Goal: Information Seeking & Learning: Learn about a topic

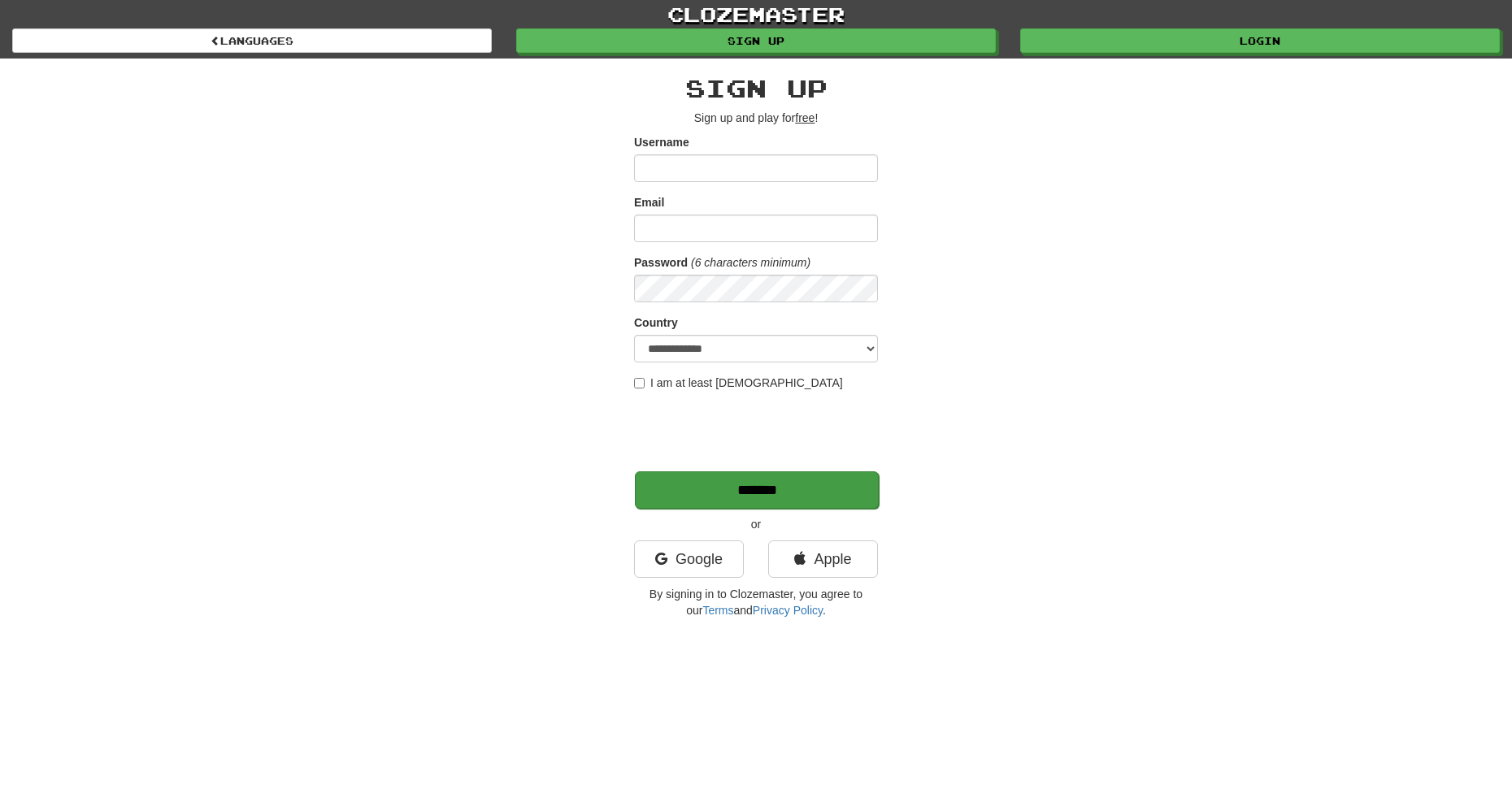
type input "**********"
click at [766, 493] on input "*******" at bounding box center [757, 489] width 244 height 37
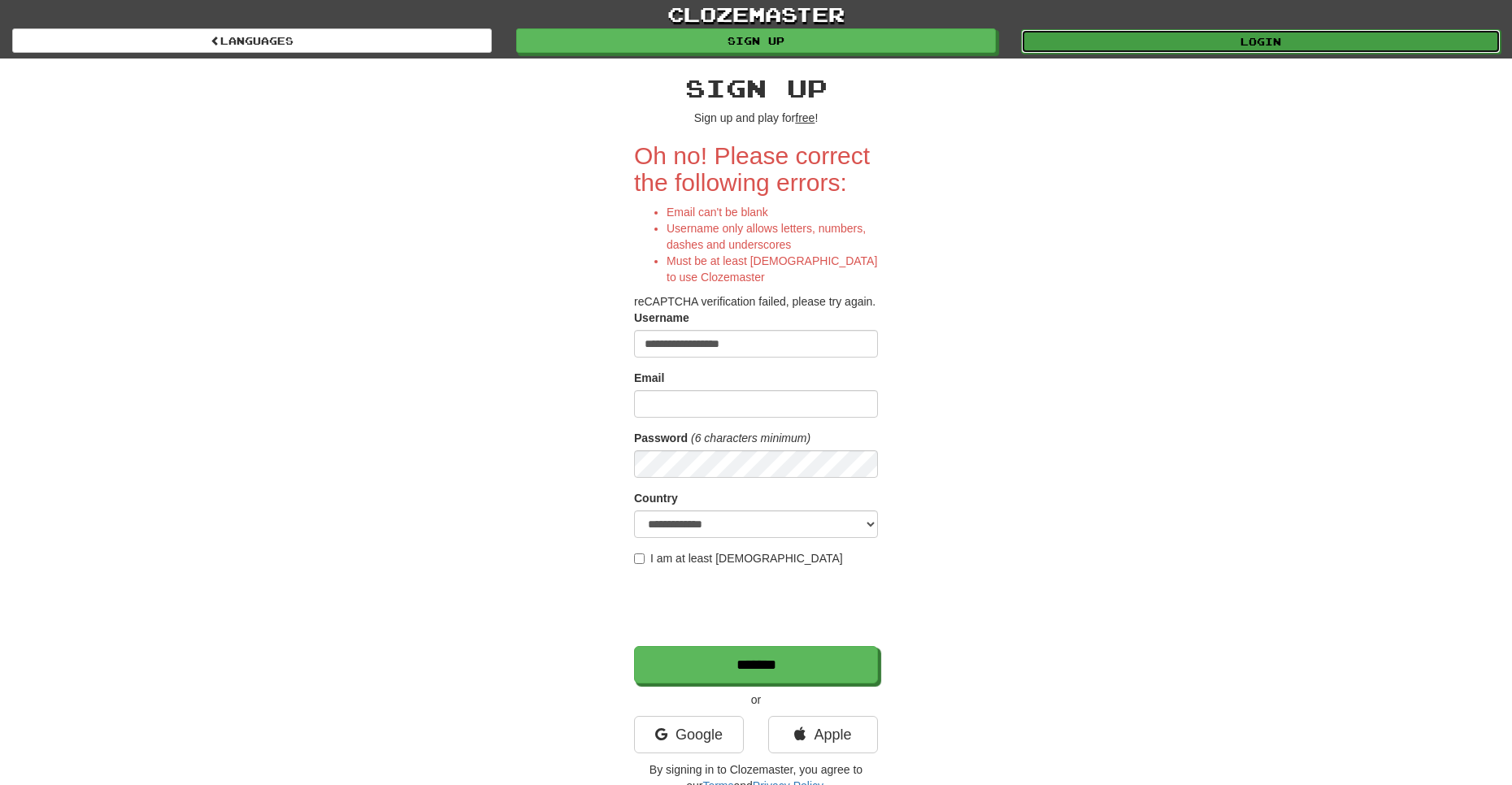
click at [1167, 50] on link "Login" at bounding box center [1261, 42] width 480 height 25
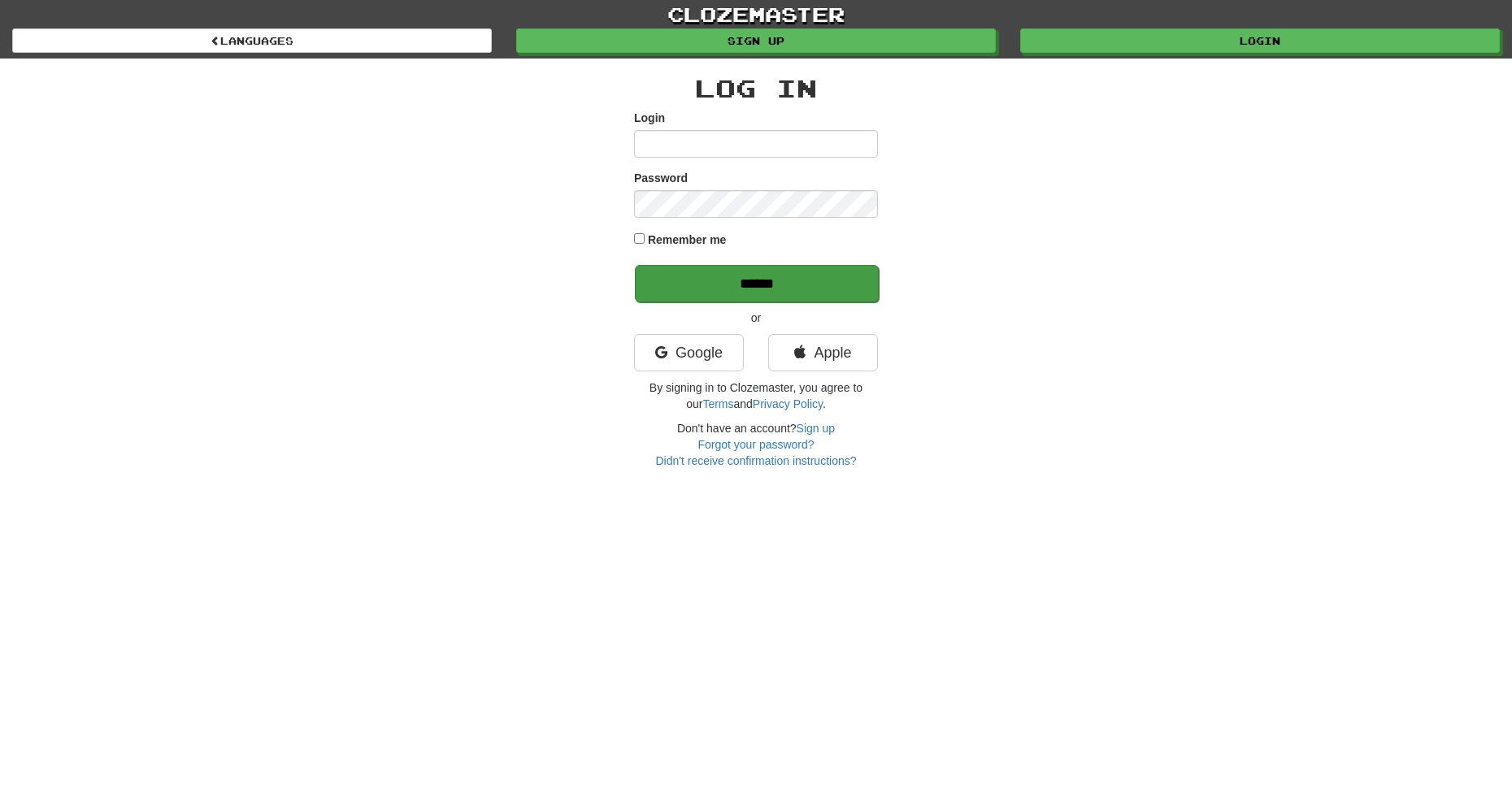
type input "**********"
click at [816, 283] on input "******" at bounding box center [757, 283] width 244 height 37
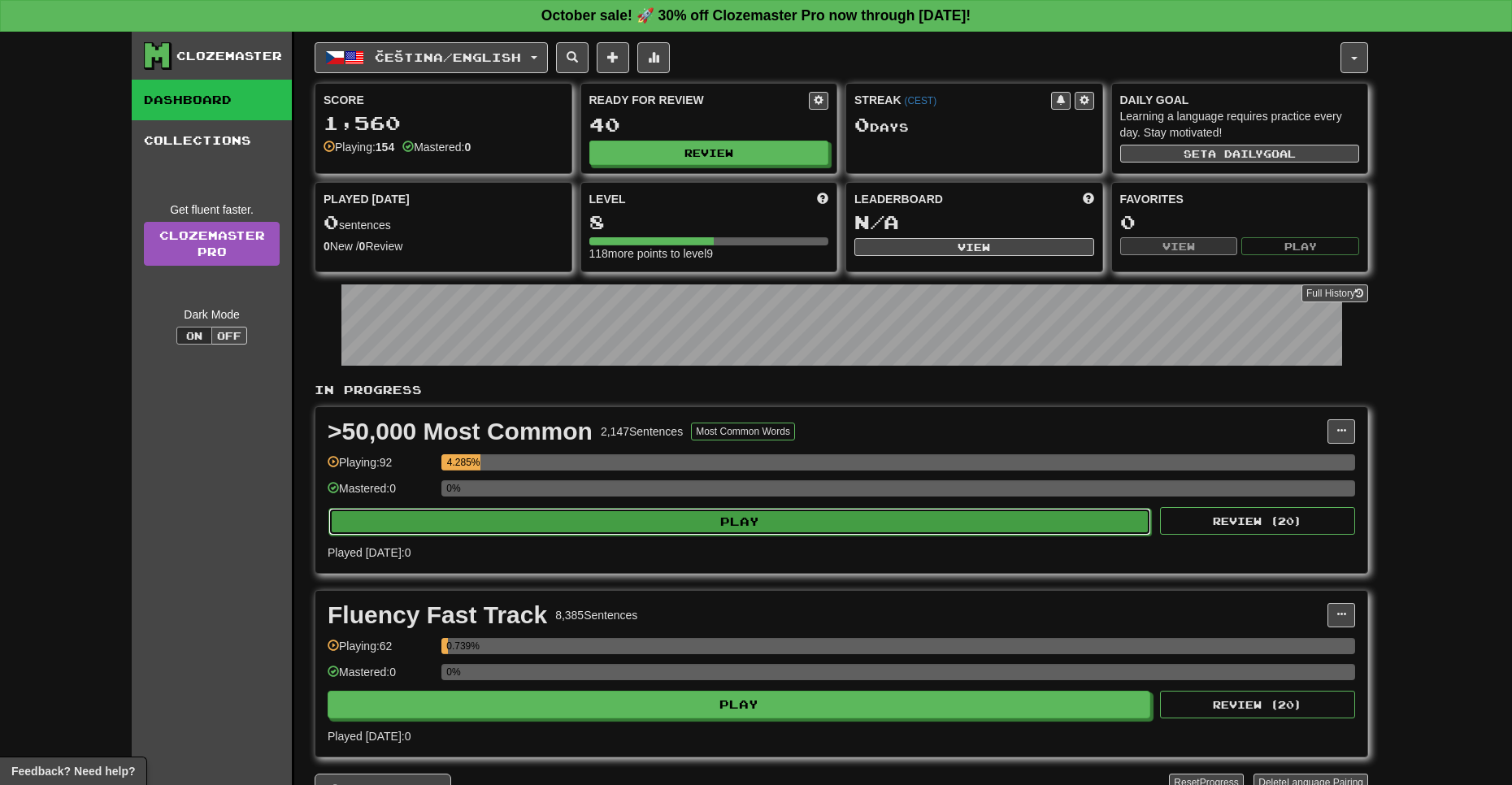
click at [748, 526] on button "Play" at bounding box center [740, 522] width 823 height 28
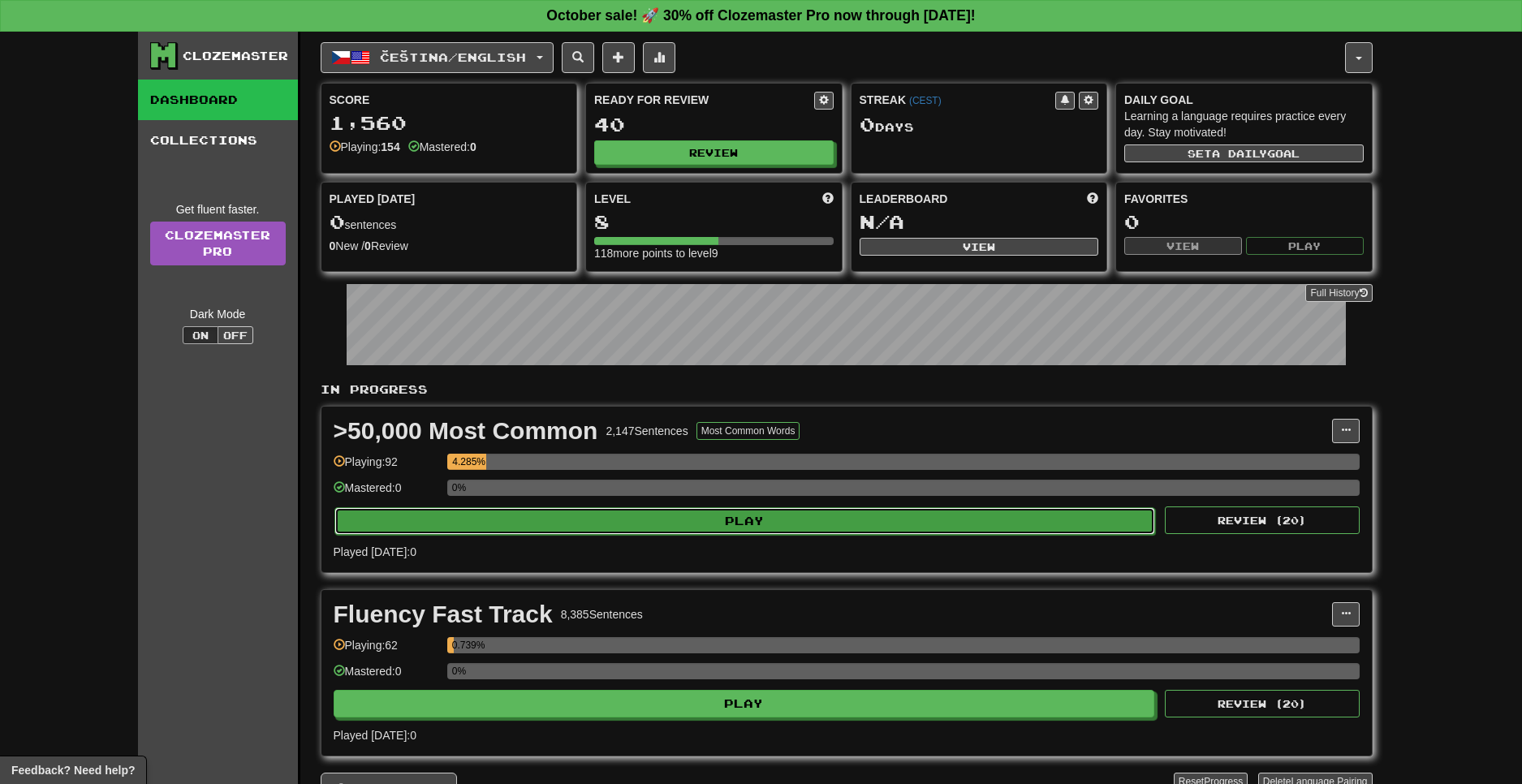
select select "**"
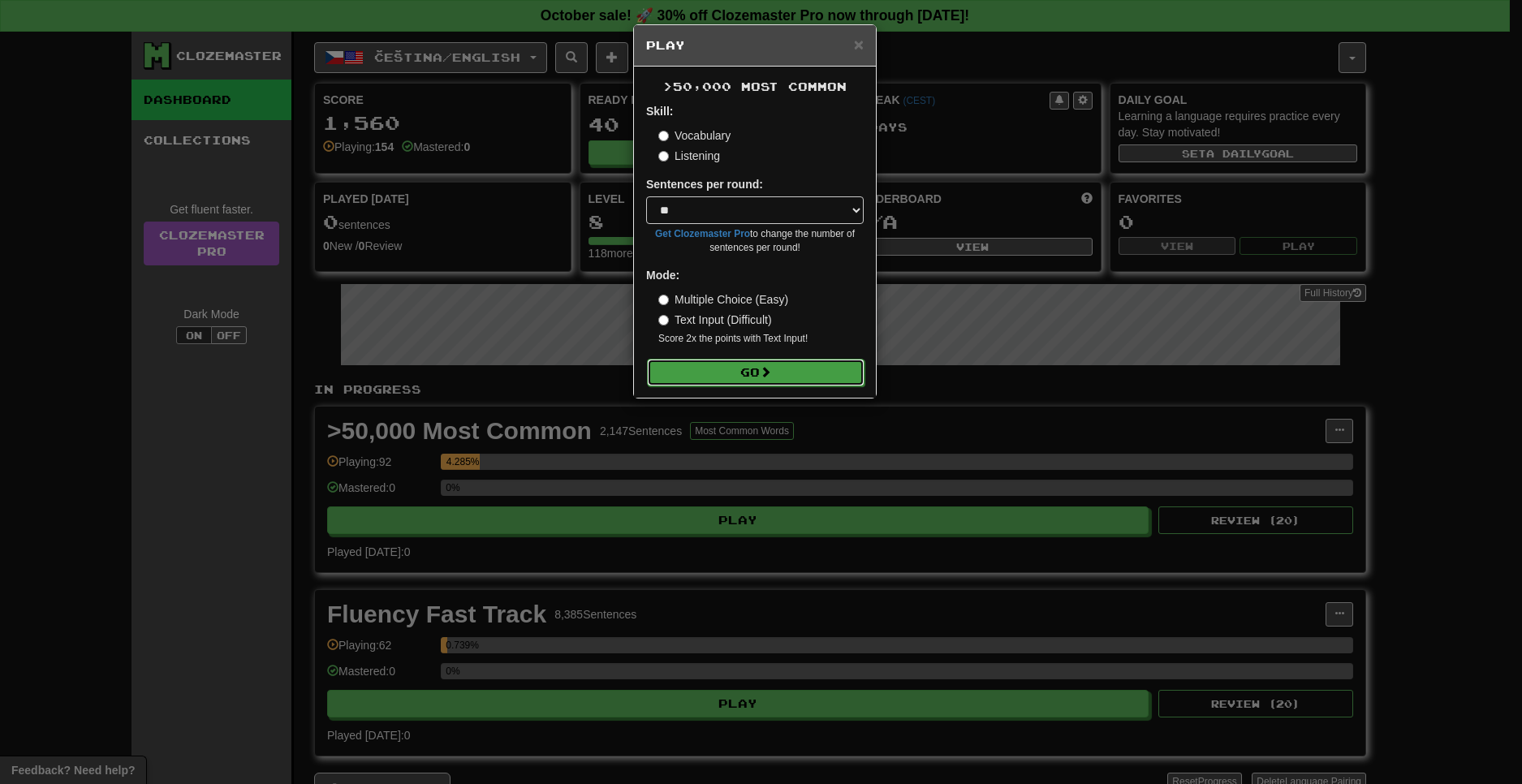
click at [776, 381] on button "Go" at bounding box center [755, 373] width 217 height 28
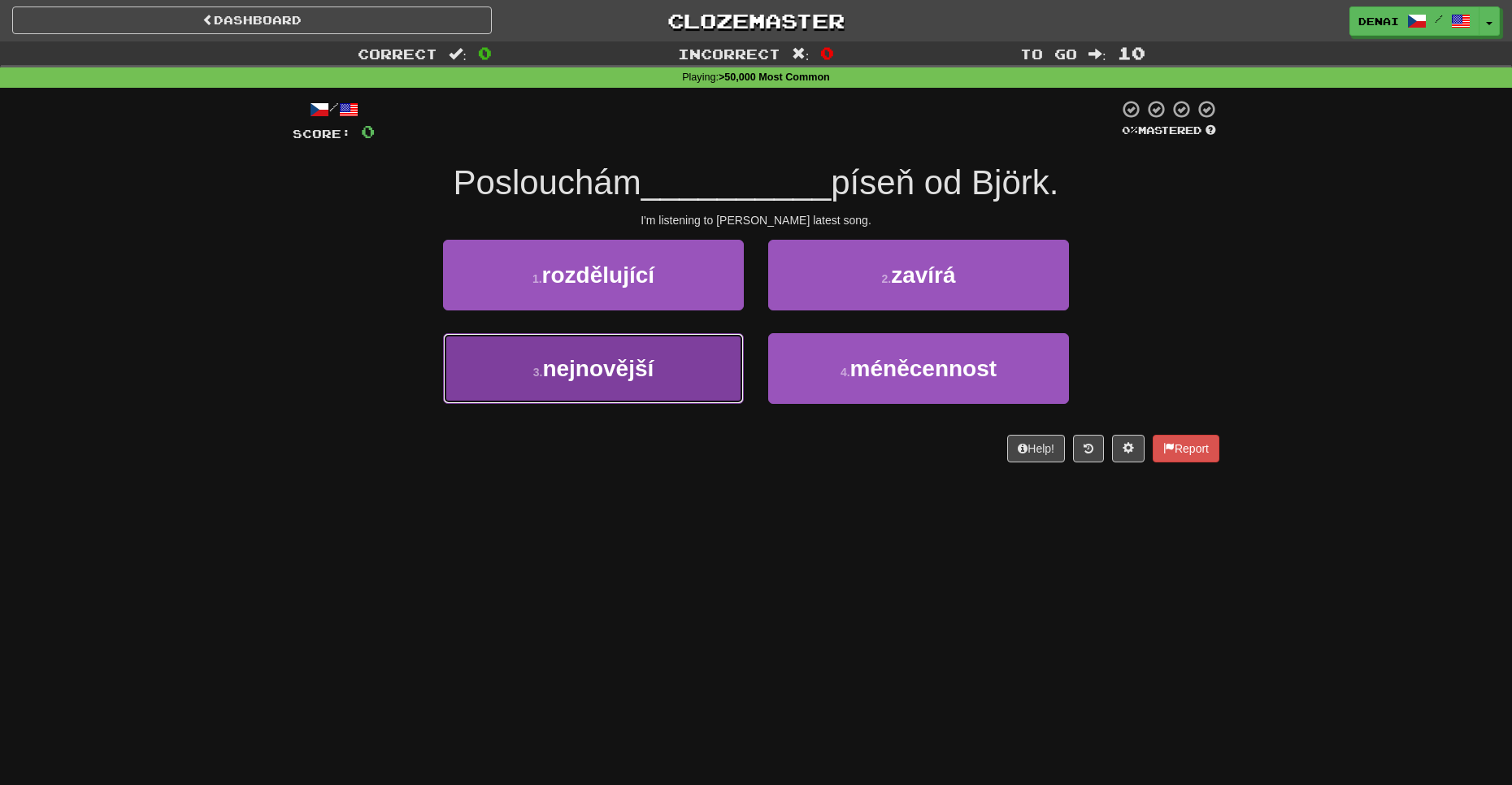
click at [672, 358] on button "3 . nejnovější" at bounding box center [593, 369] width 301 height 71
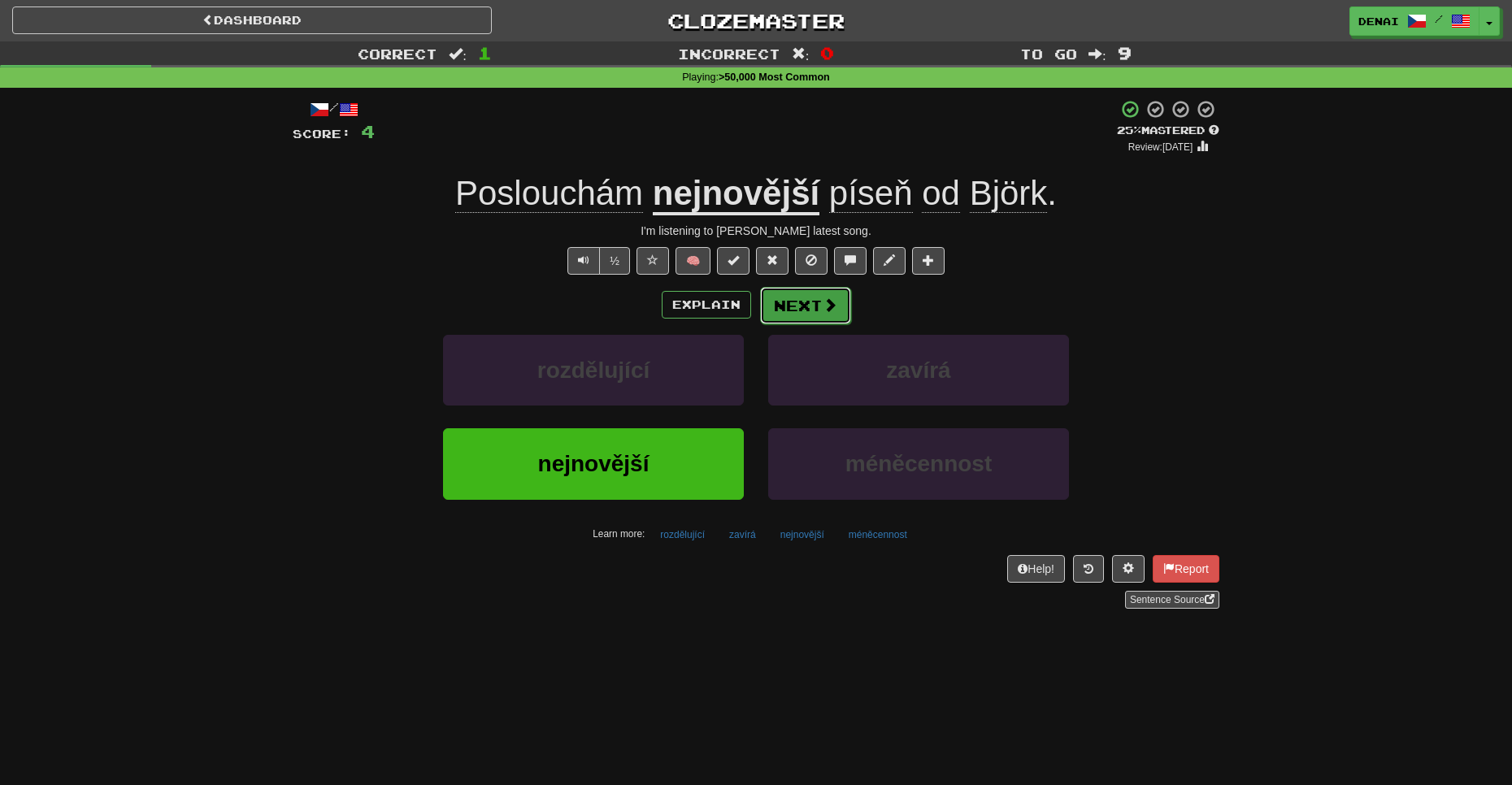
click at [805, 300] on button "Next" at bounding box center [806, 305] width 91 height 37
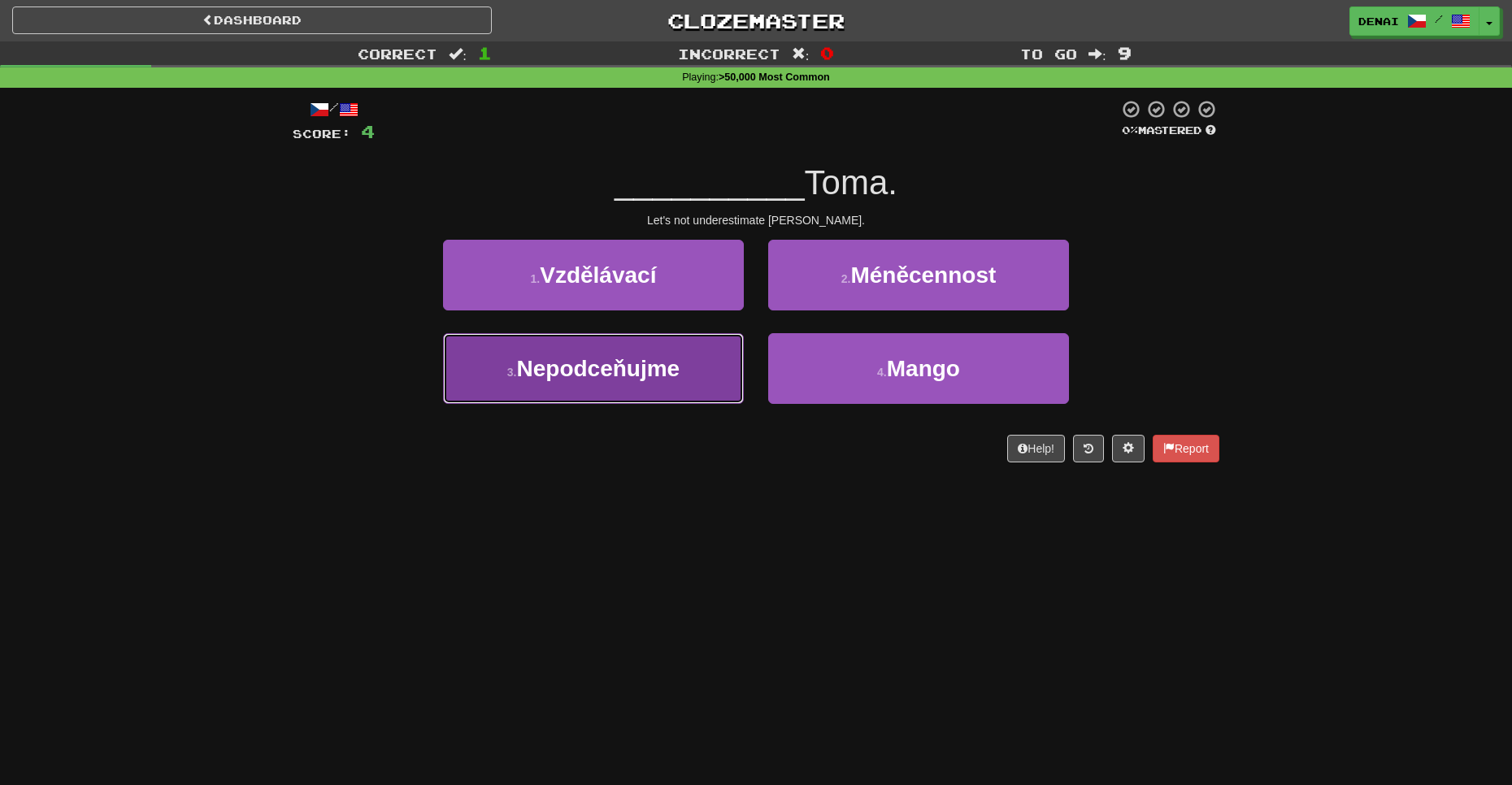
click at [647, 376] on span "Nepodceňujme" at bounding box center [598, 368] width 163 height 26
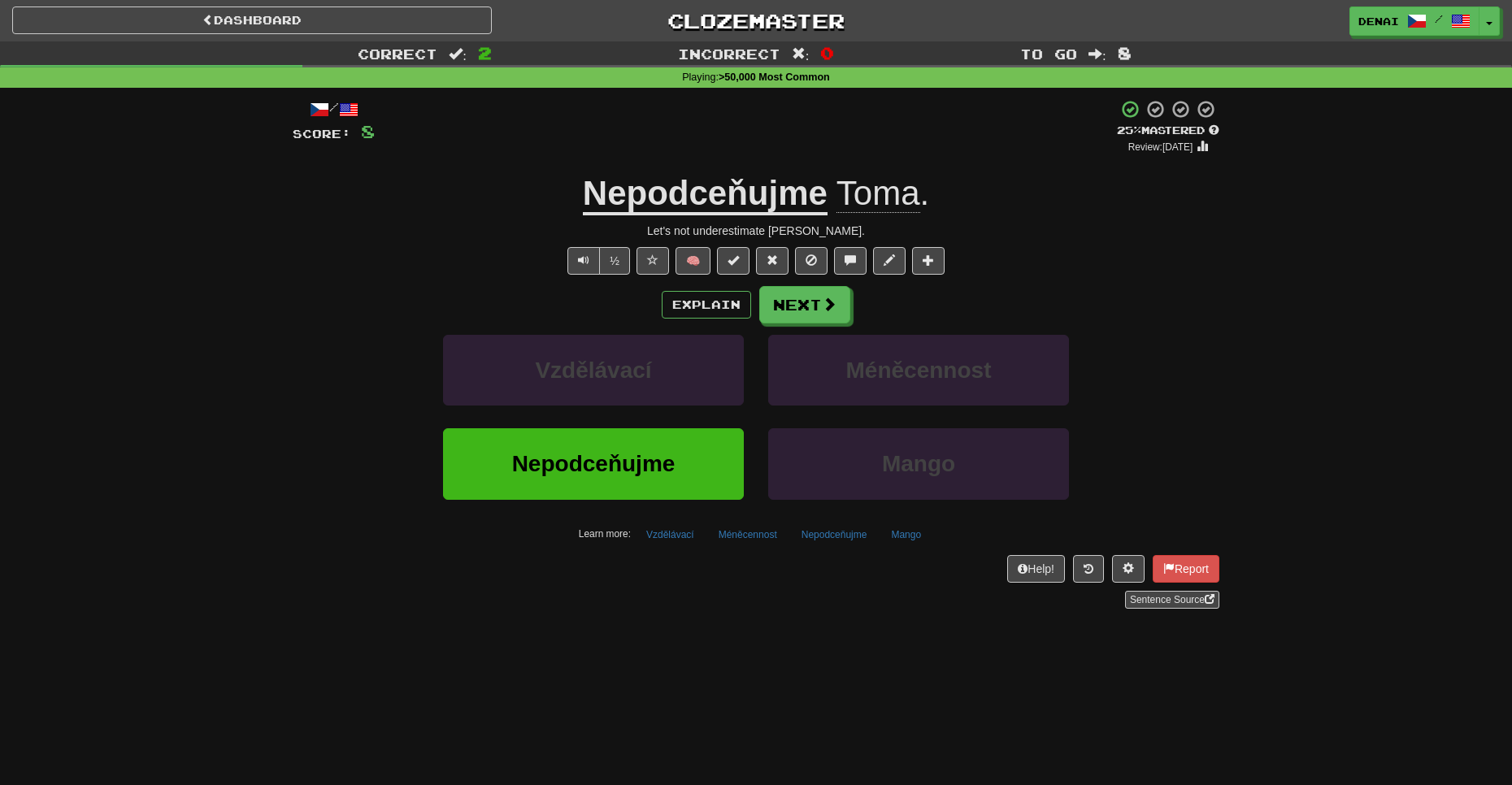
click at [783, 325] on div "Explain Next Vzdělávací Méněcennost Nepodceňujme Mango Learn more: Vzdělávací M…" at bounding box center [756, 416] width 927 height 261
click at [796, 290] on button "Next" at bounding box center [806, 305] width 91 height 37
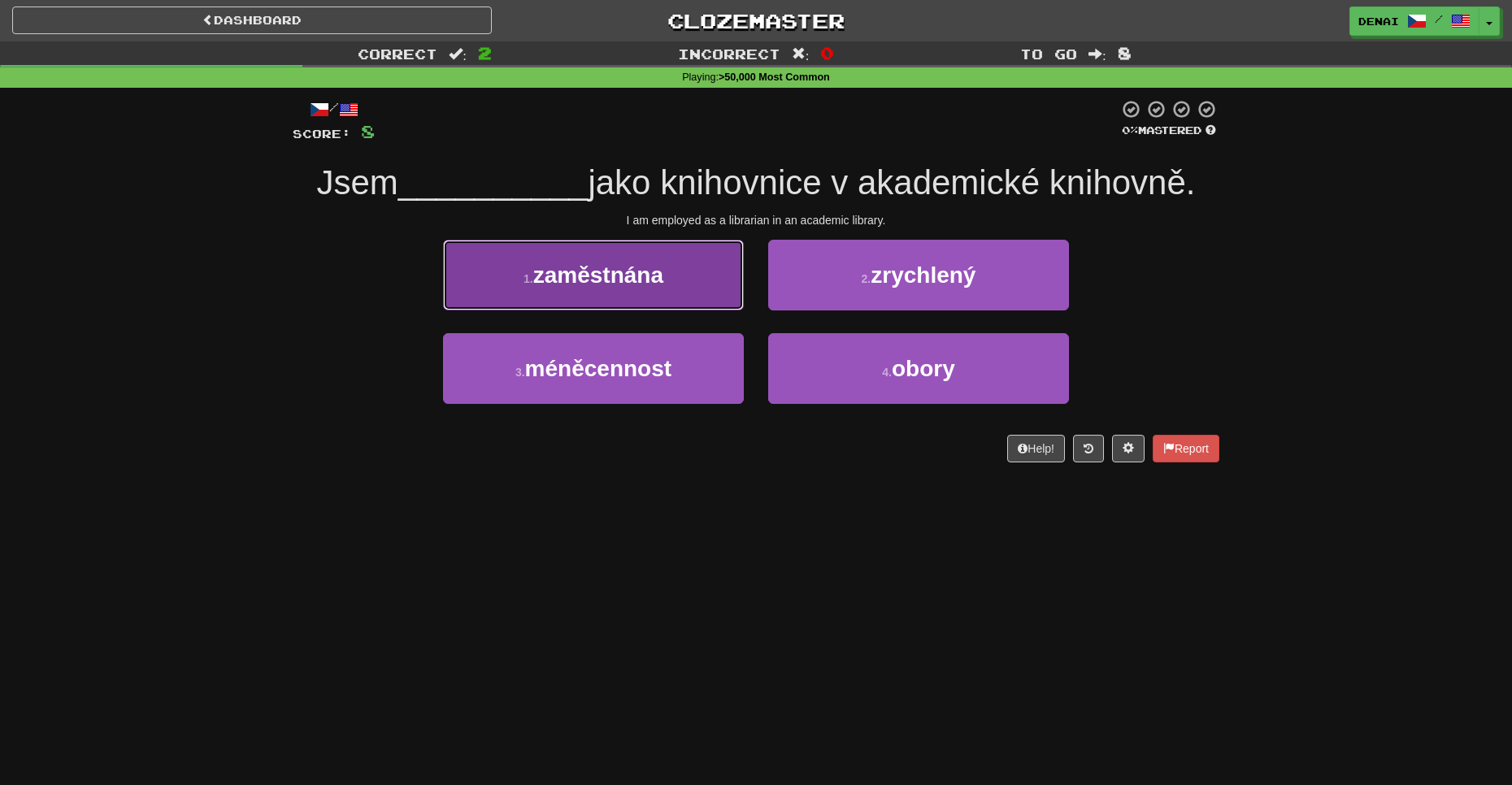
click at [661, 282] on span "zaměstnána" at bounding box center [598, 275] width 130 height 26
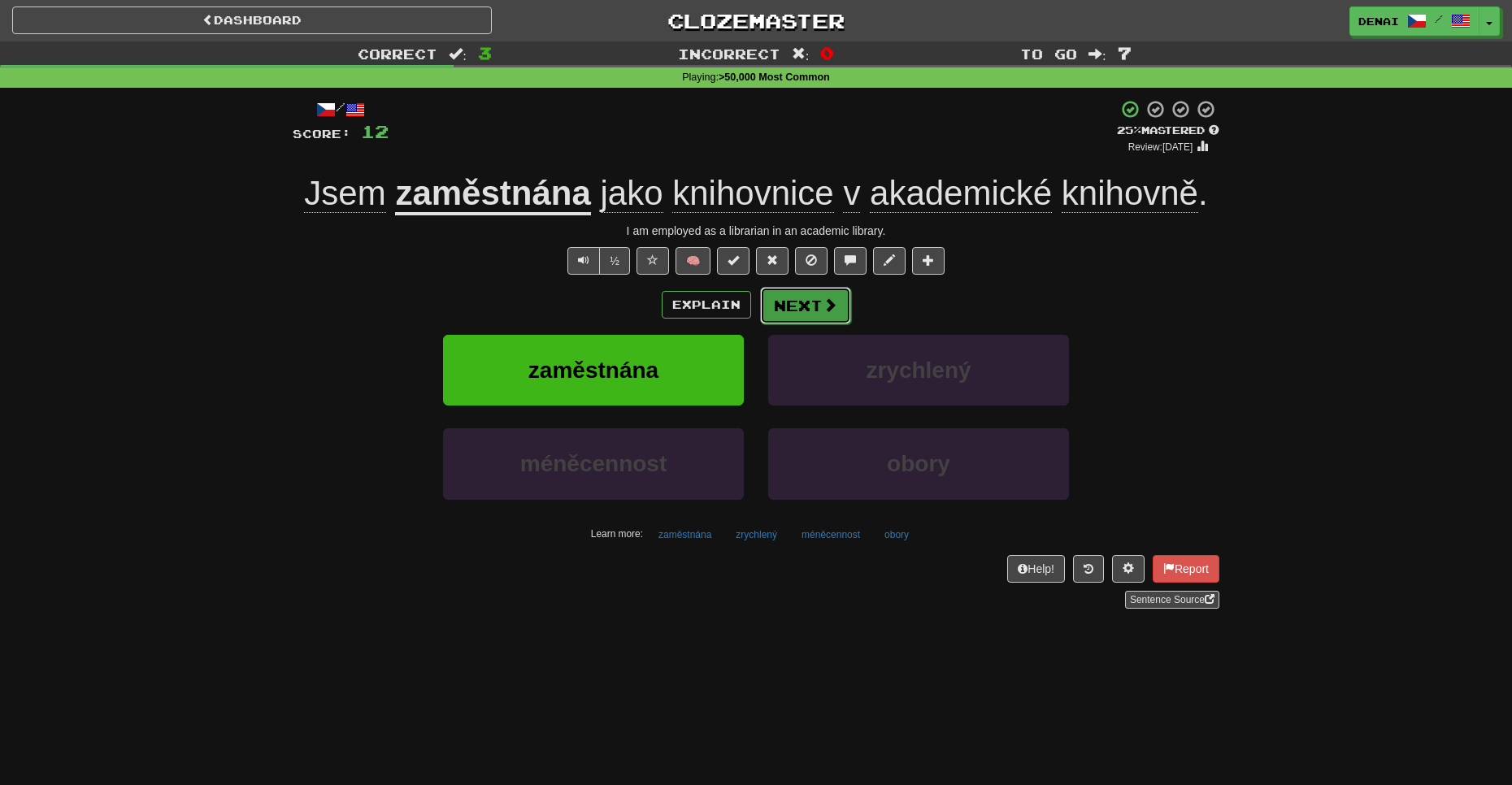
click at [792, 304] on button "Next" at bounding box center [806, 305] width 91 height 37
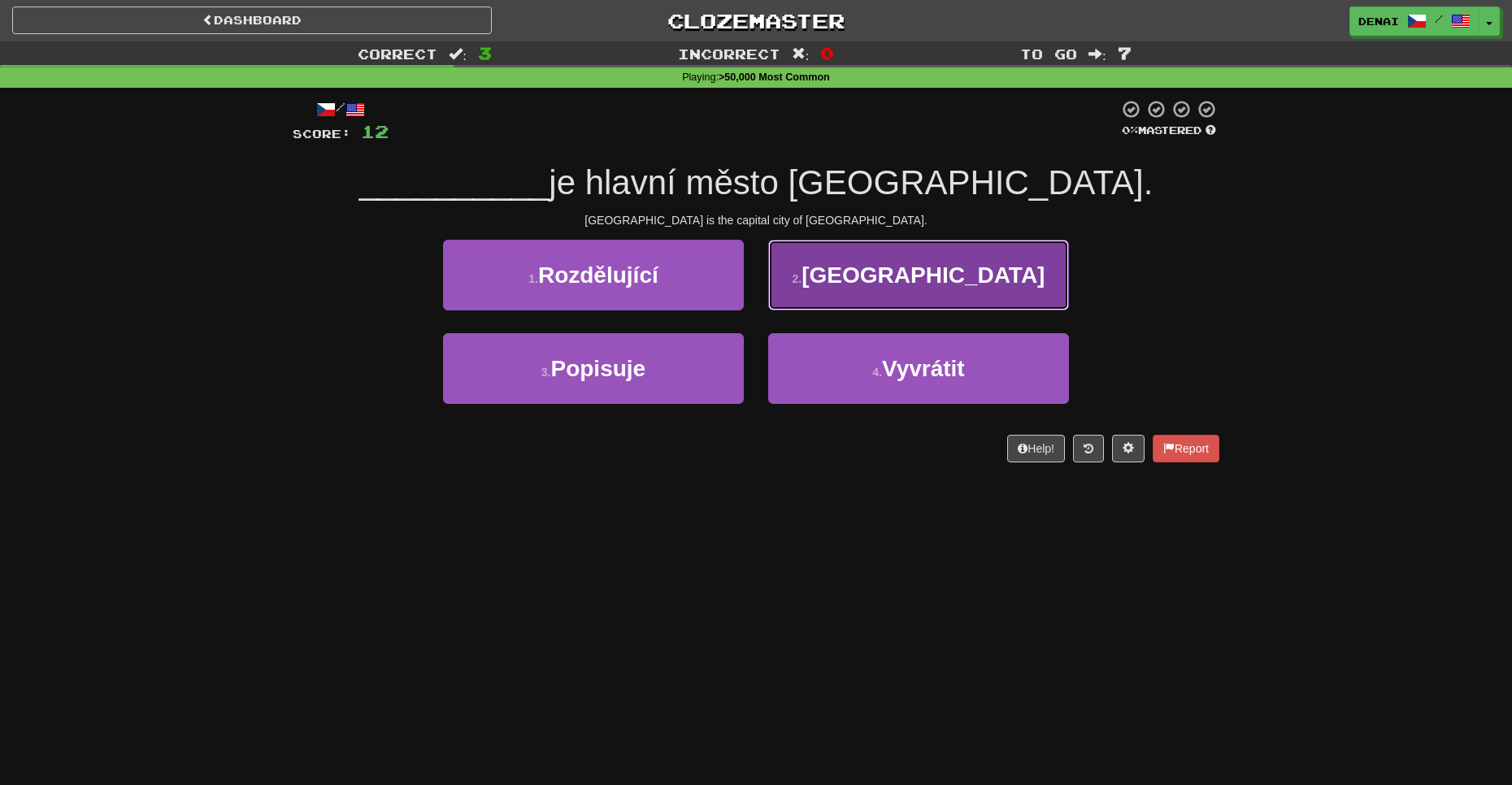
click at [1016, 290] on button "2 . [GEOGRAPHIC_DATA]" at bounding box center [918, 275] width 301 height 71
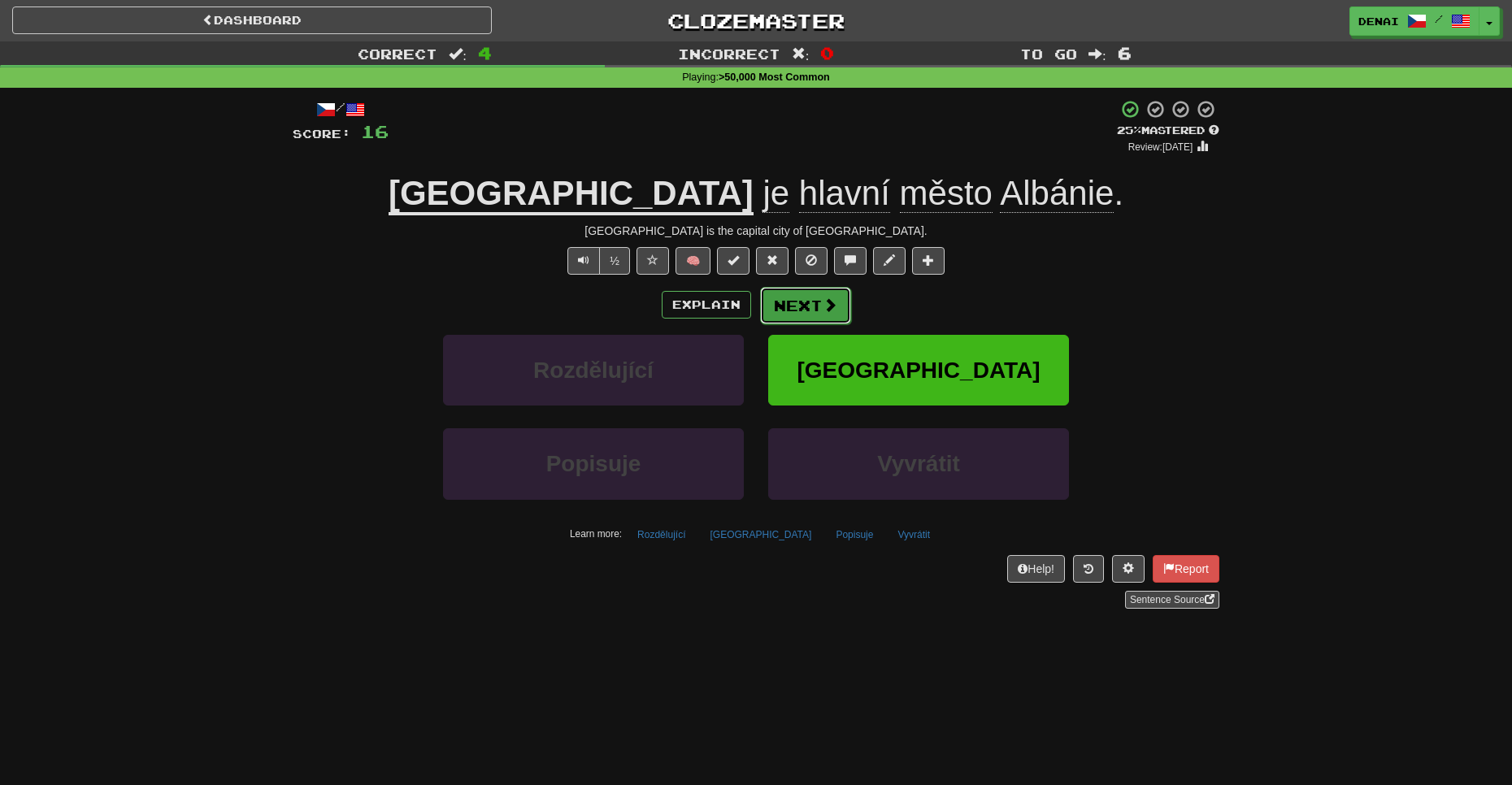
click at [828, 307] on span at bounding box center [831, 305] width 15 height 15
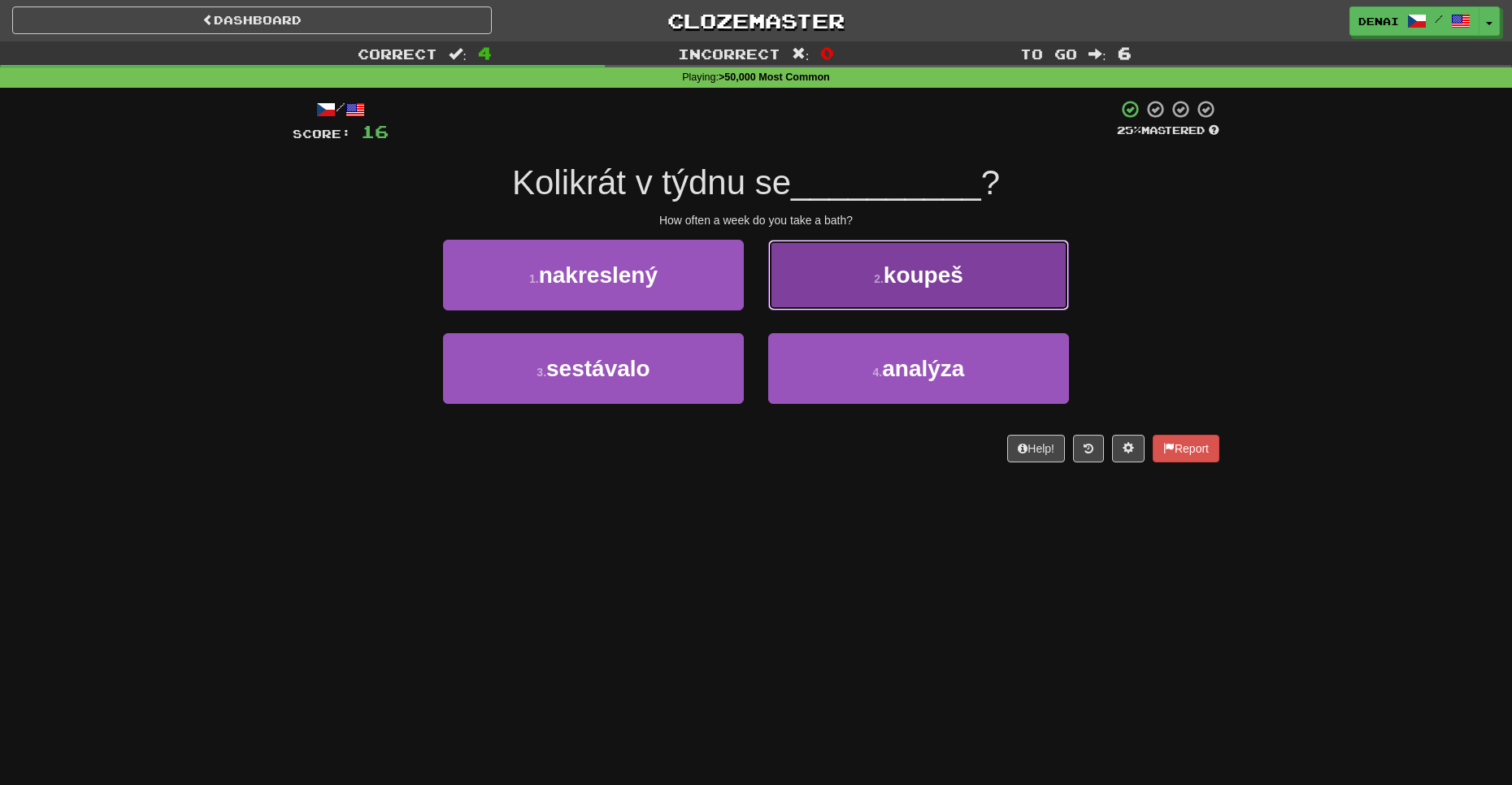
click at [884, 305] on button "2 . koupeš" at bounding box center [918, 275] width 301 height 71
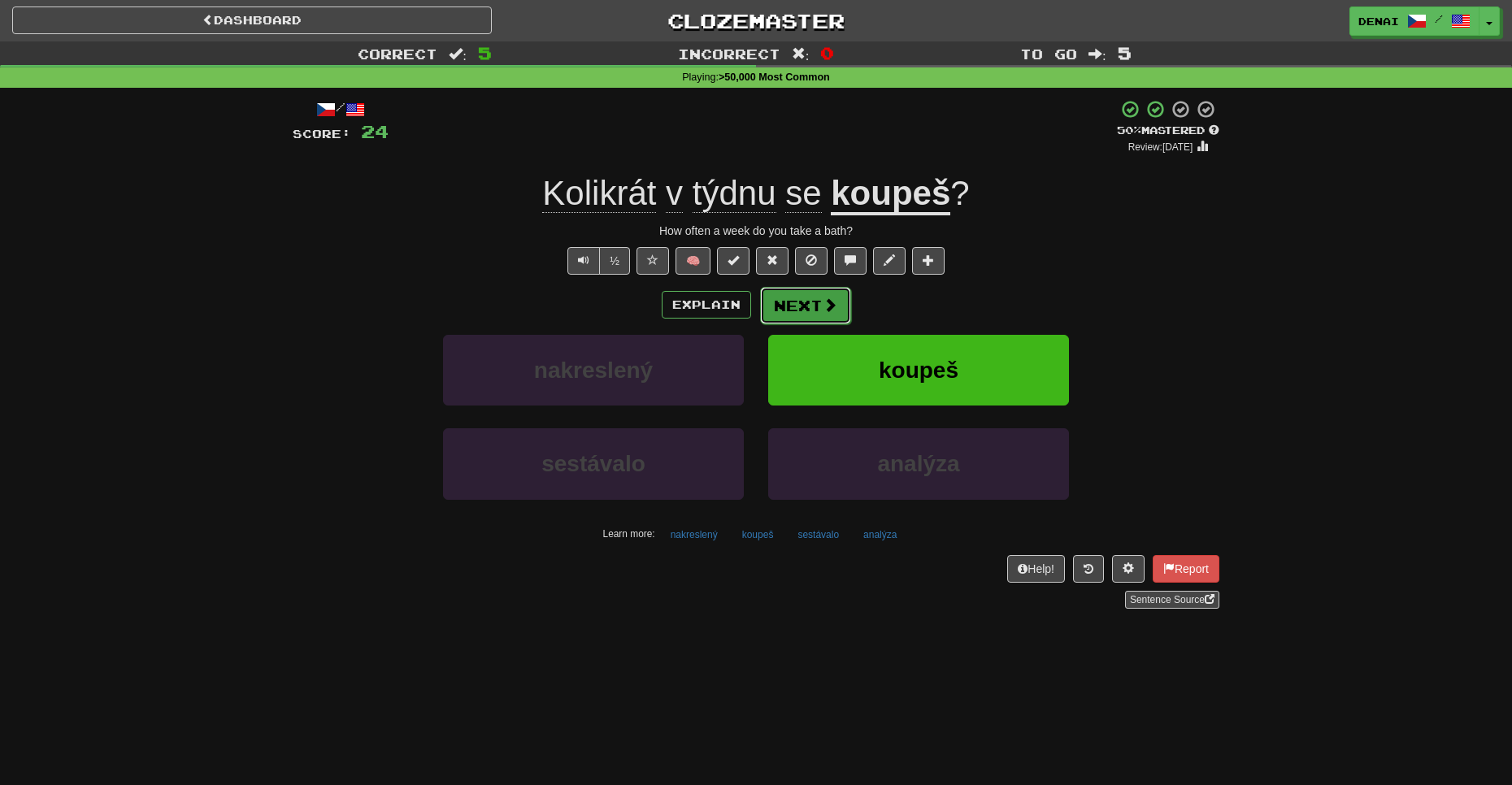
click at [842, 300] on button "Next" at bounding box center [806, 305] width 91 height 37
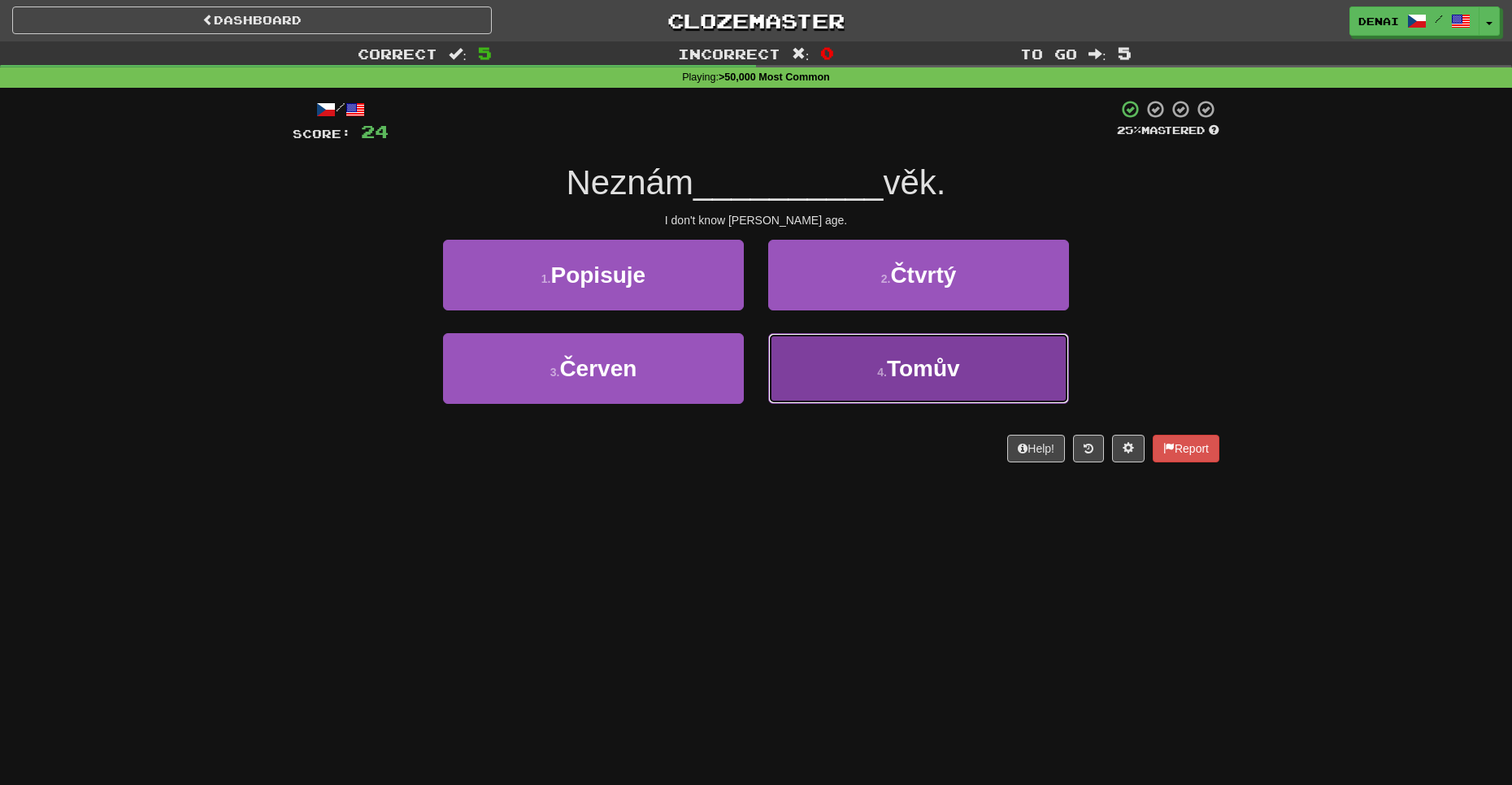
click at [845, 367] on button "4 . Tomův" at bounding box center [918, 369] width 301 height 71
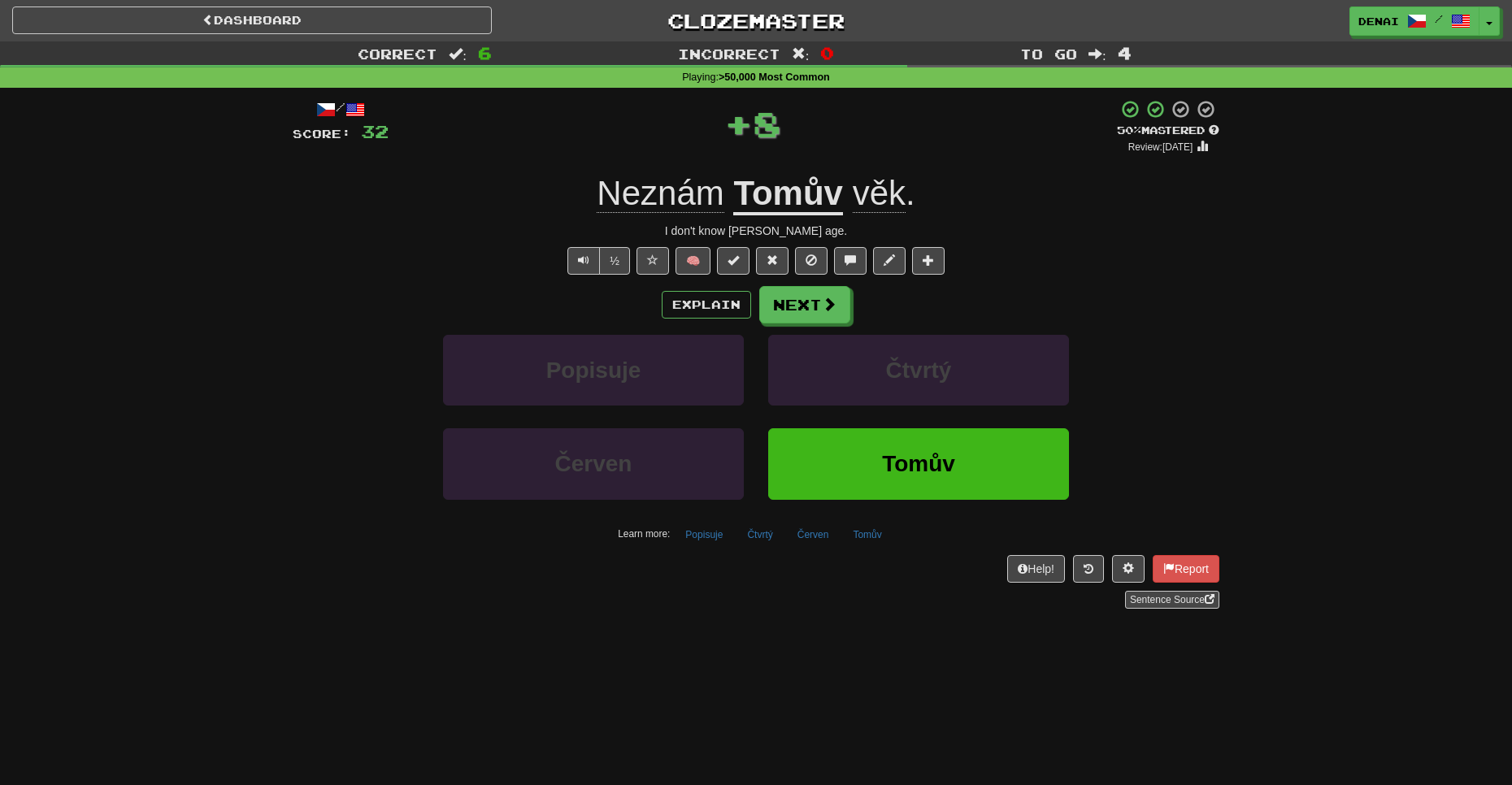
click at [800, 329] on div "Explain Next Popisuje Čtvrtý Červen Tomův Learn more: Popisuje Čtvrtý Červen To…" at bounding box center [756, 416] width 927 height 261
click at [786, 299] on button "Next" at bounding box center [806, 305] width 91 height 37
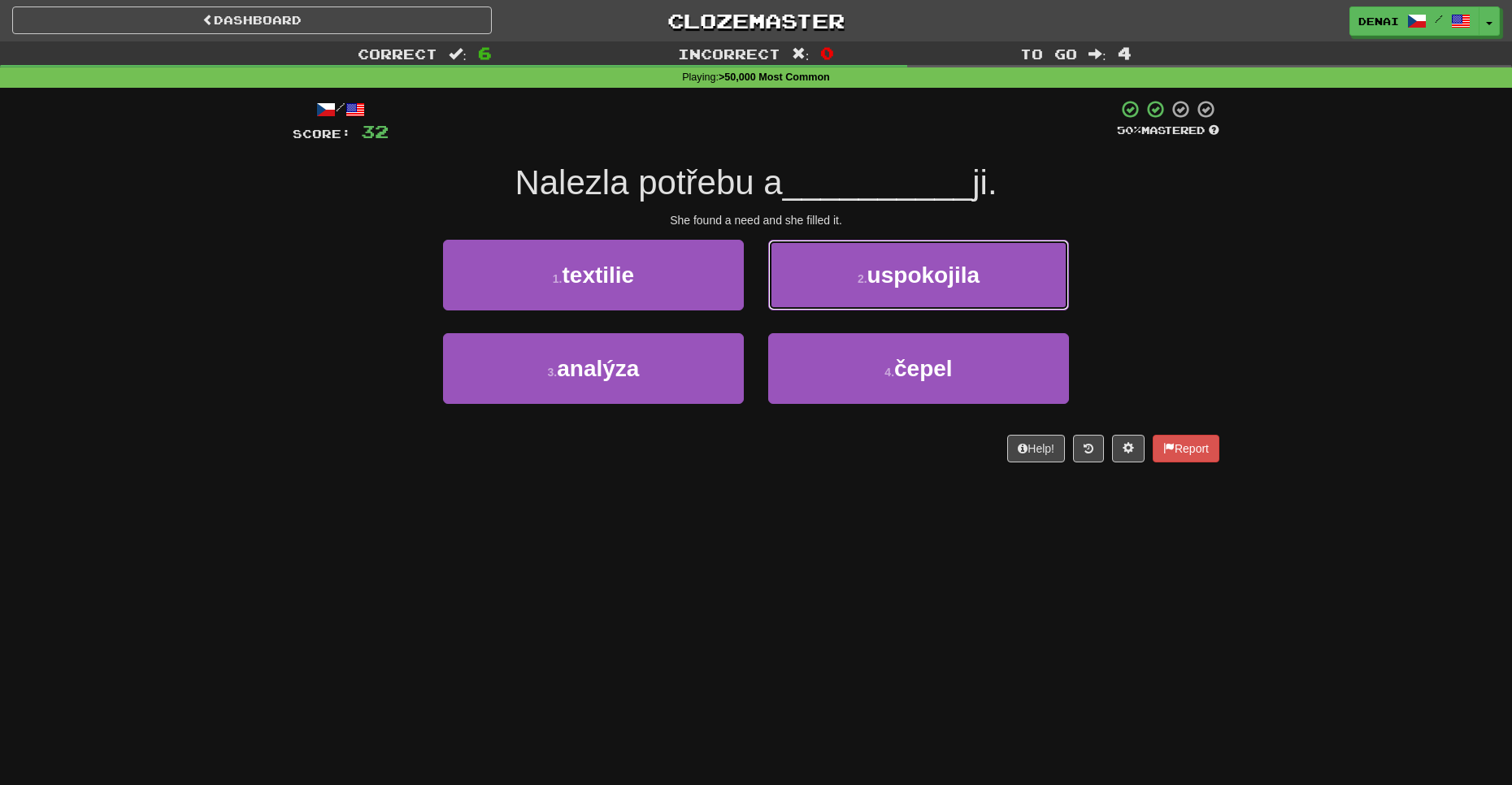
click at [786, 299] on button "2 . uspokojila" at bounding box center [918, 275] width 301 height 71
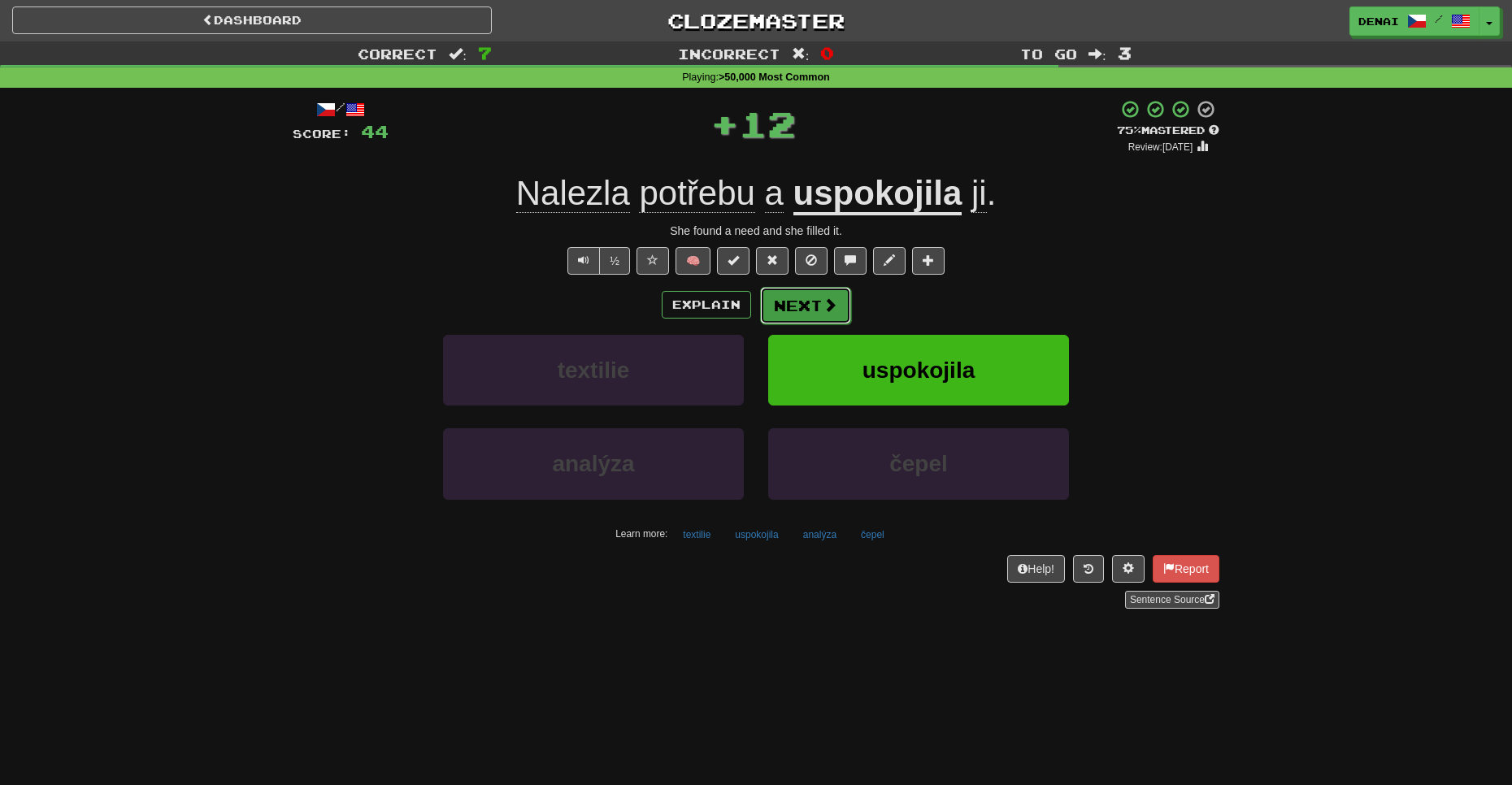
click at [784, 299] on button "Next" at bounding box center [806, 305] width 91 height 37
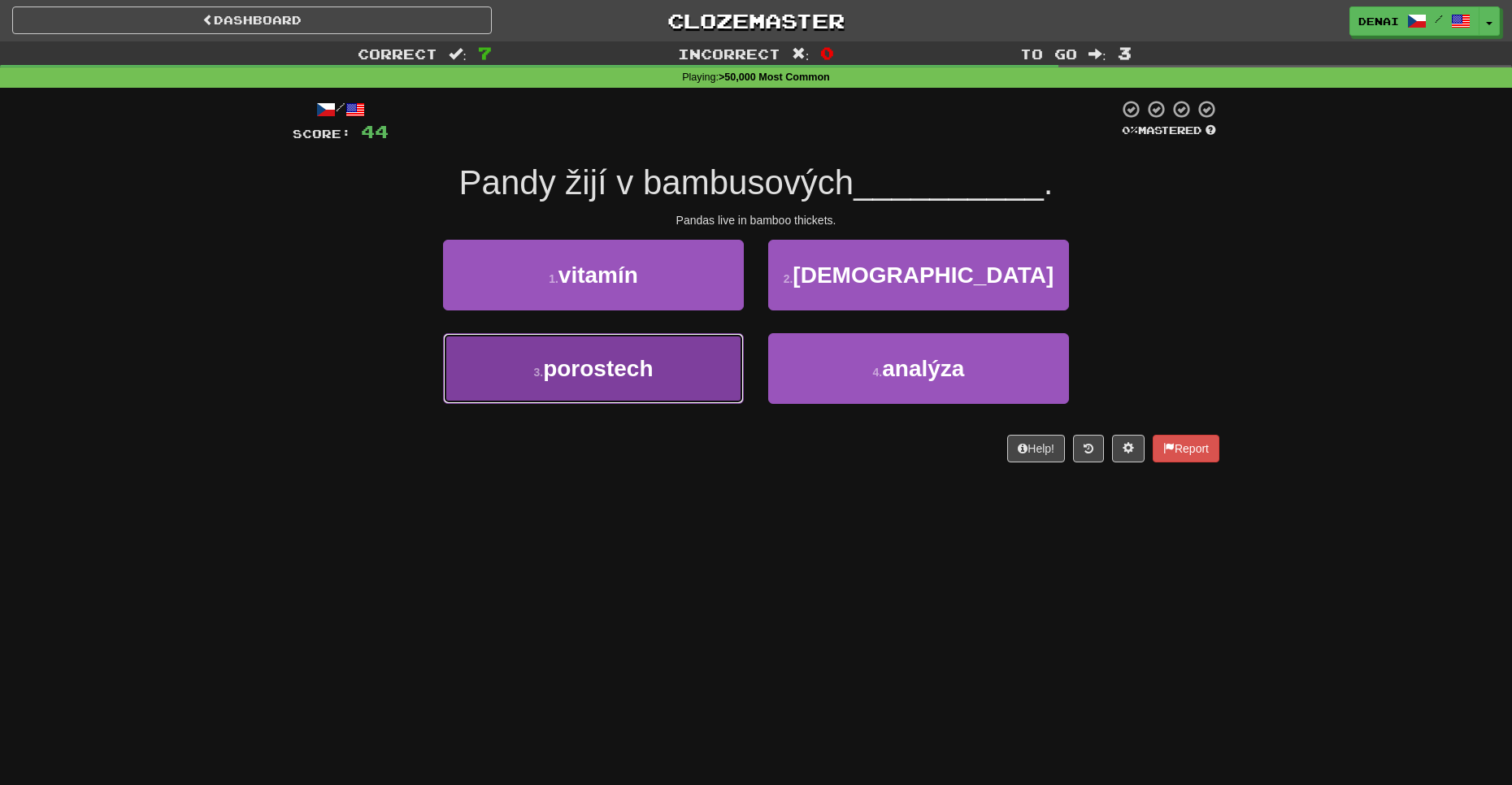
click at [687, 376] on button "3 . porostech" at bounding box center [593, 369] width 301 height 71
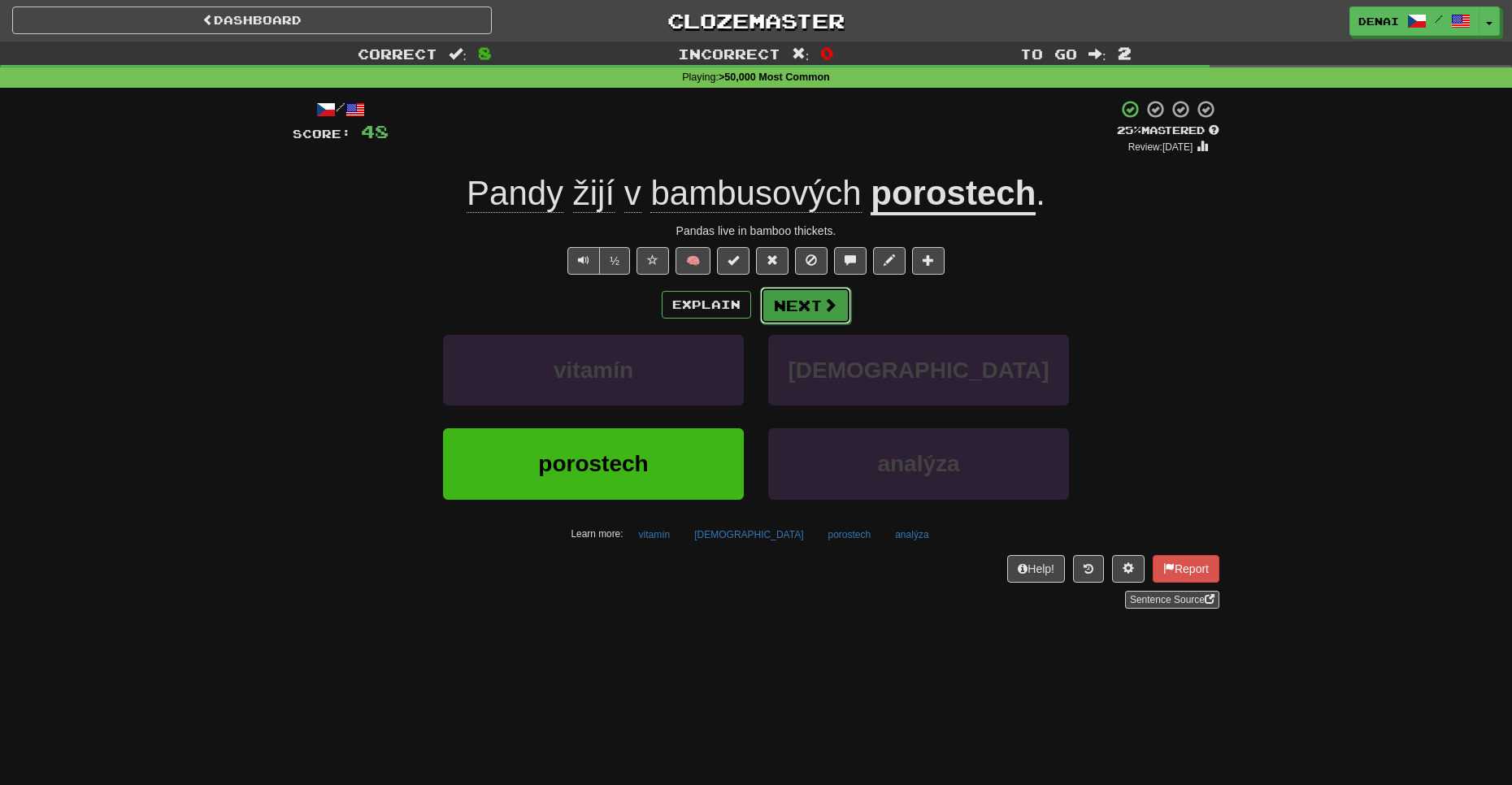
click at [823, 297] on span at bounding box center [831, 305] width 15 height 15
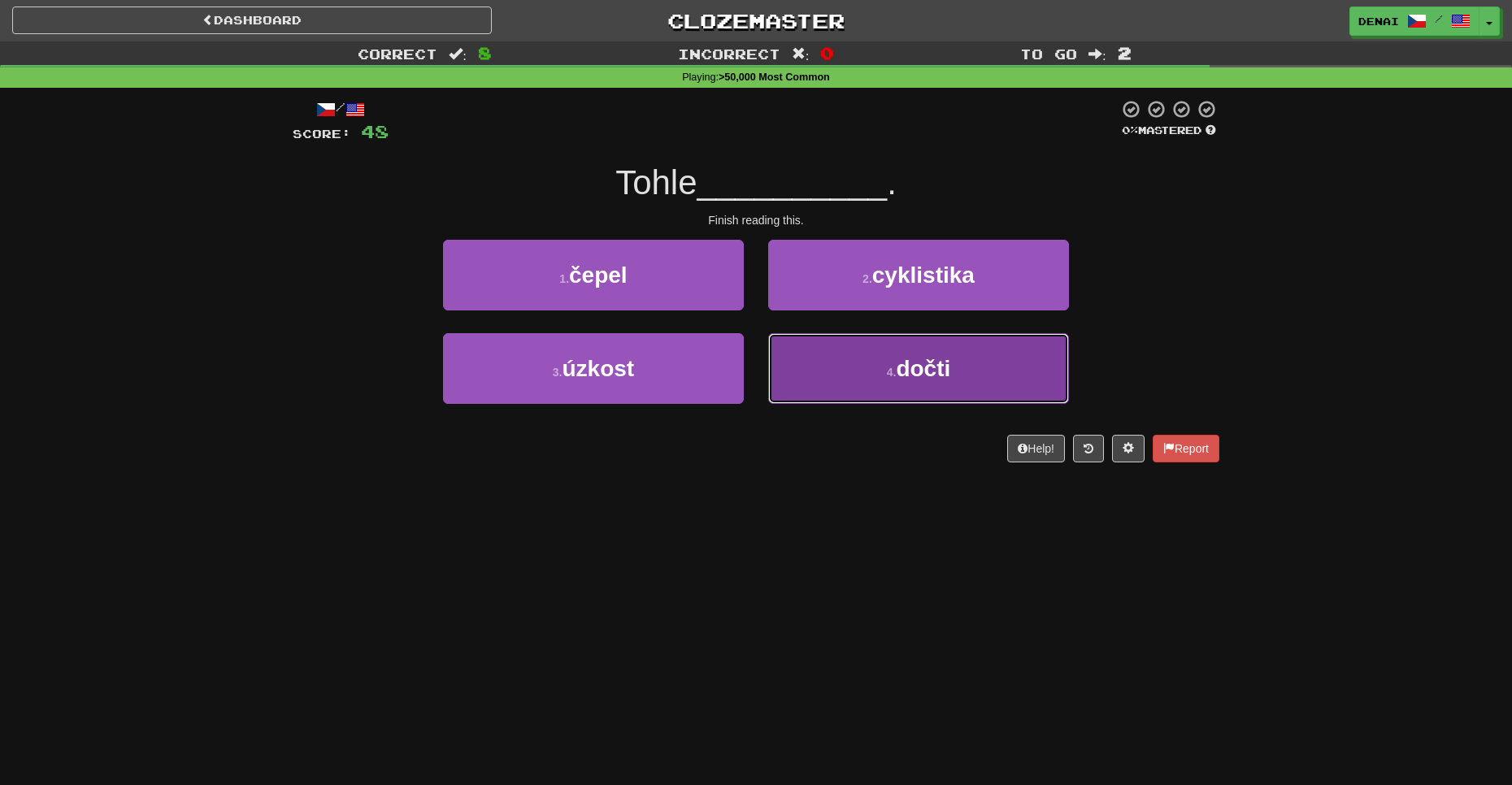
click at [864, 380] on button "4 . dočti" at bounding box center [918, 369] width 301 height 71
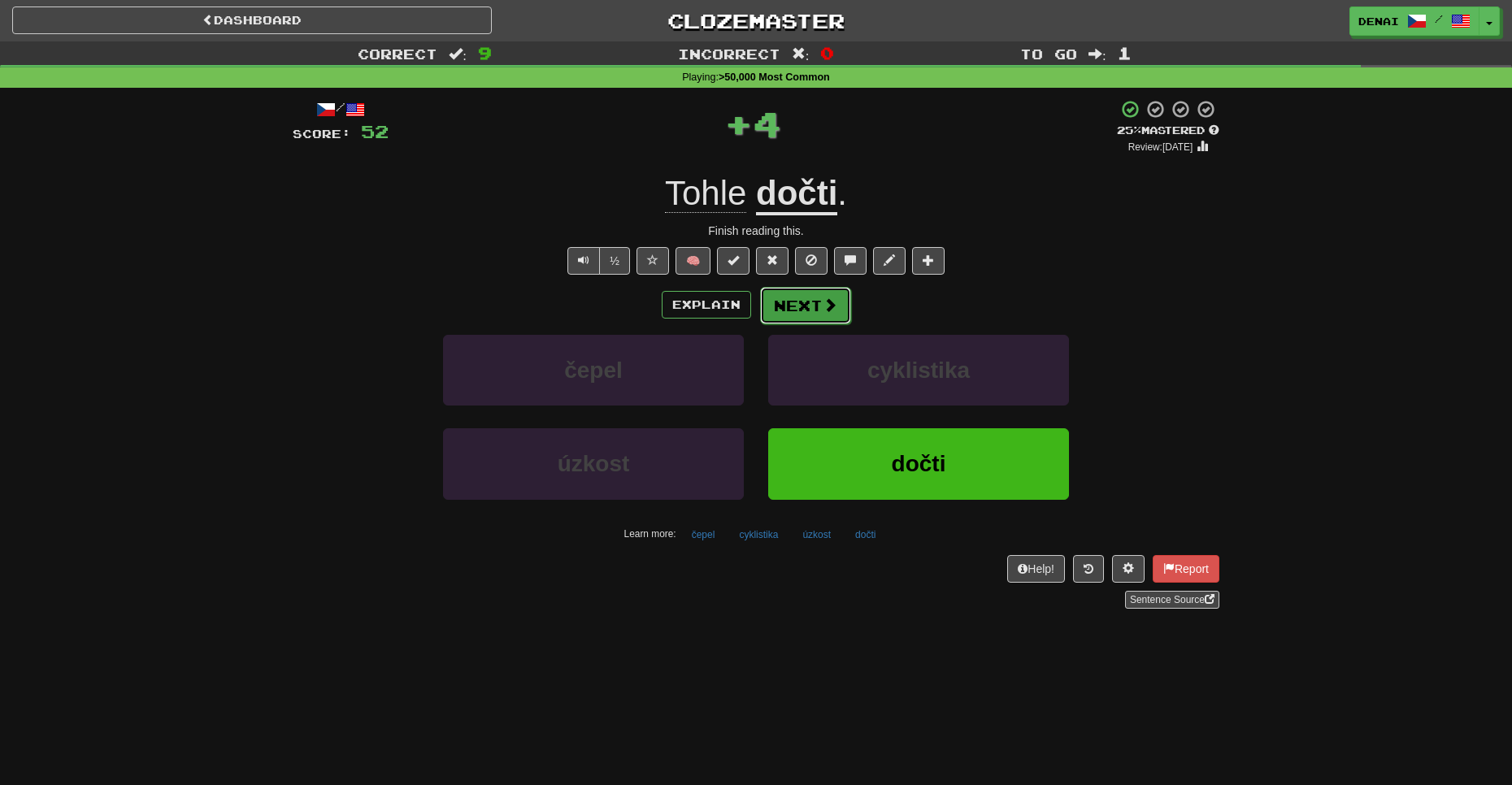
click at [817, 320] on button "Next" at bounding box center [806, 305] width 91 height 37
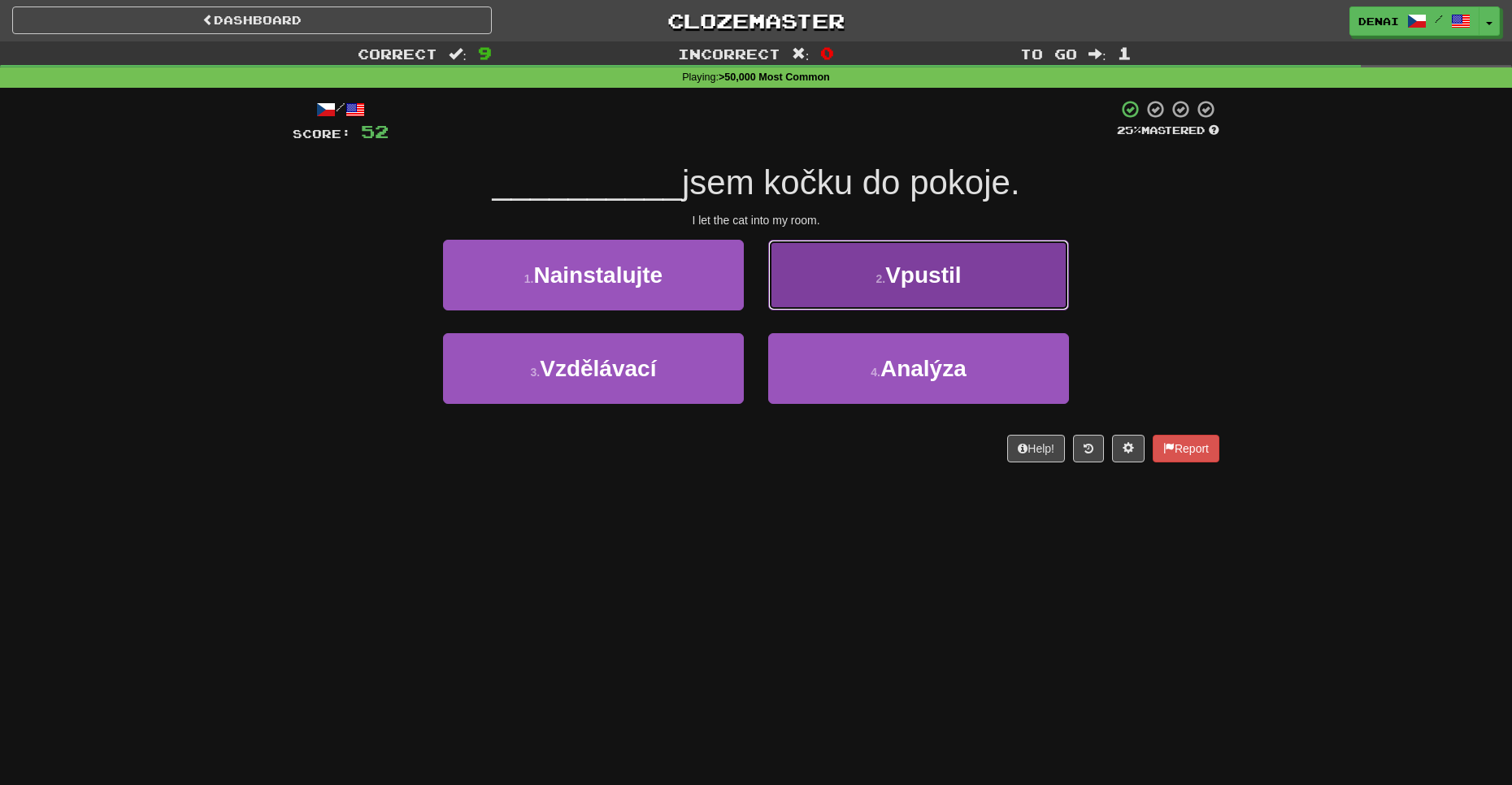
click at [841, 305] on button "2 . Vpustil" at bounding box center [918, 275] width 301 height 71
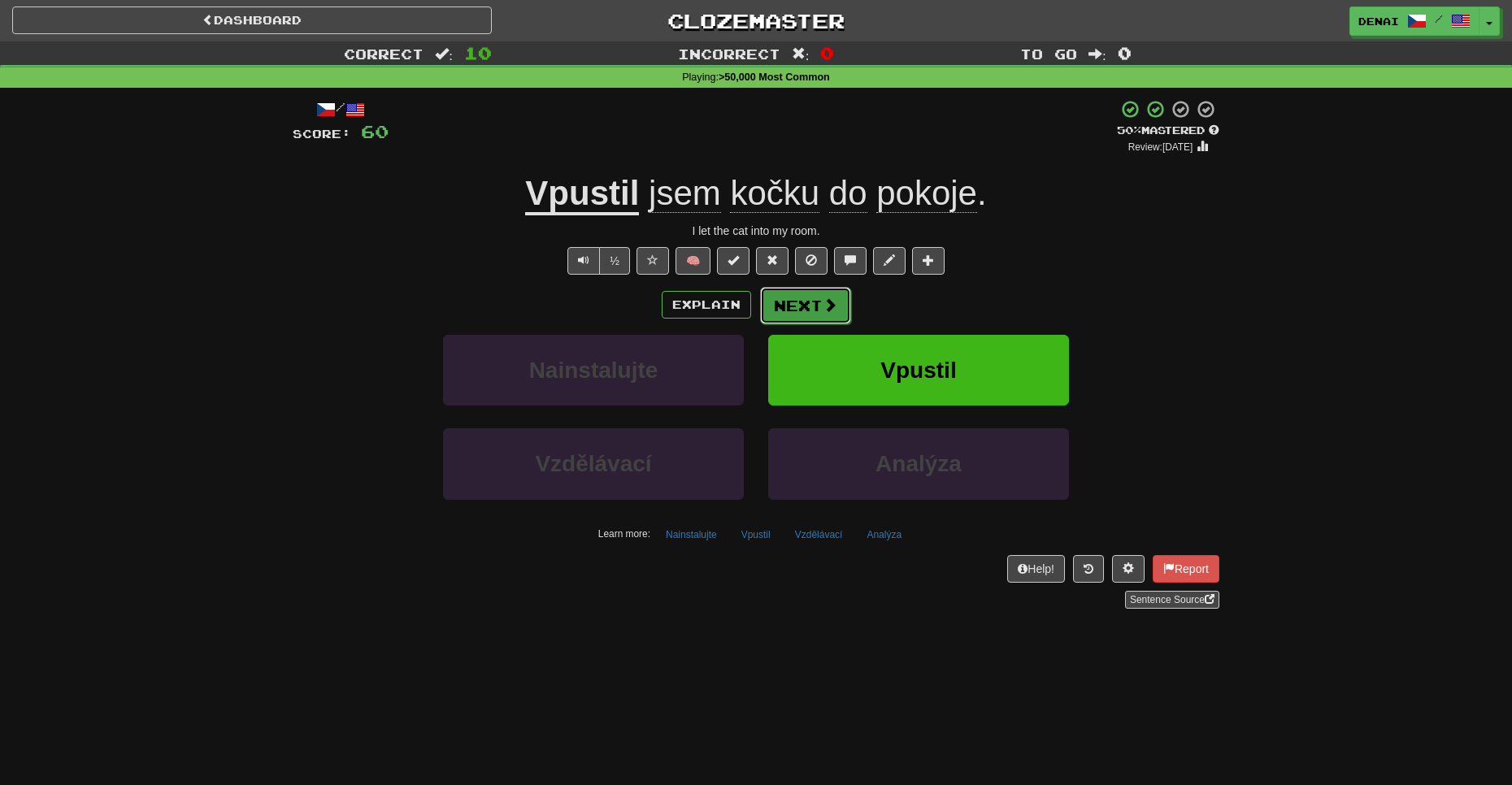
click at [785, 304] on button "Next" at bounding box center [806, 305] width 91 height 37
